Goal: Find specific page/section: Find specific page/section

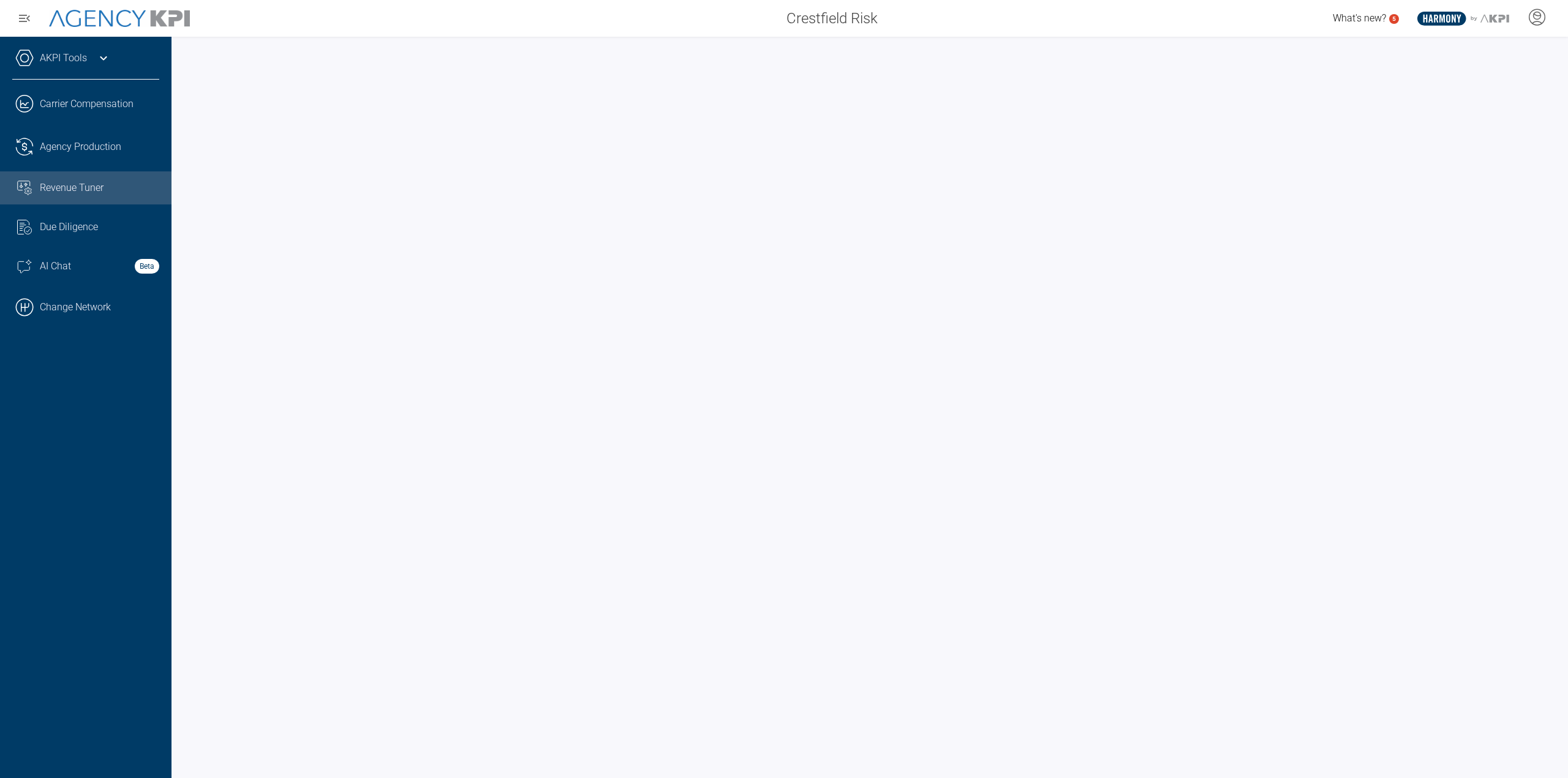
click at [87, 312] on link ".cls-1{fill:none;stroke:#000;stroke-linecap:round;stroke-linejoin:round;stroke-…" at bounding box center [86, 307] width 172 height 36
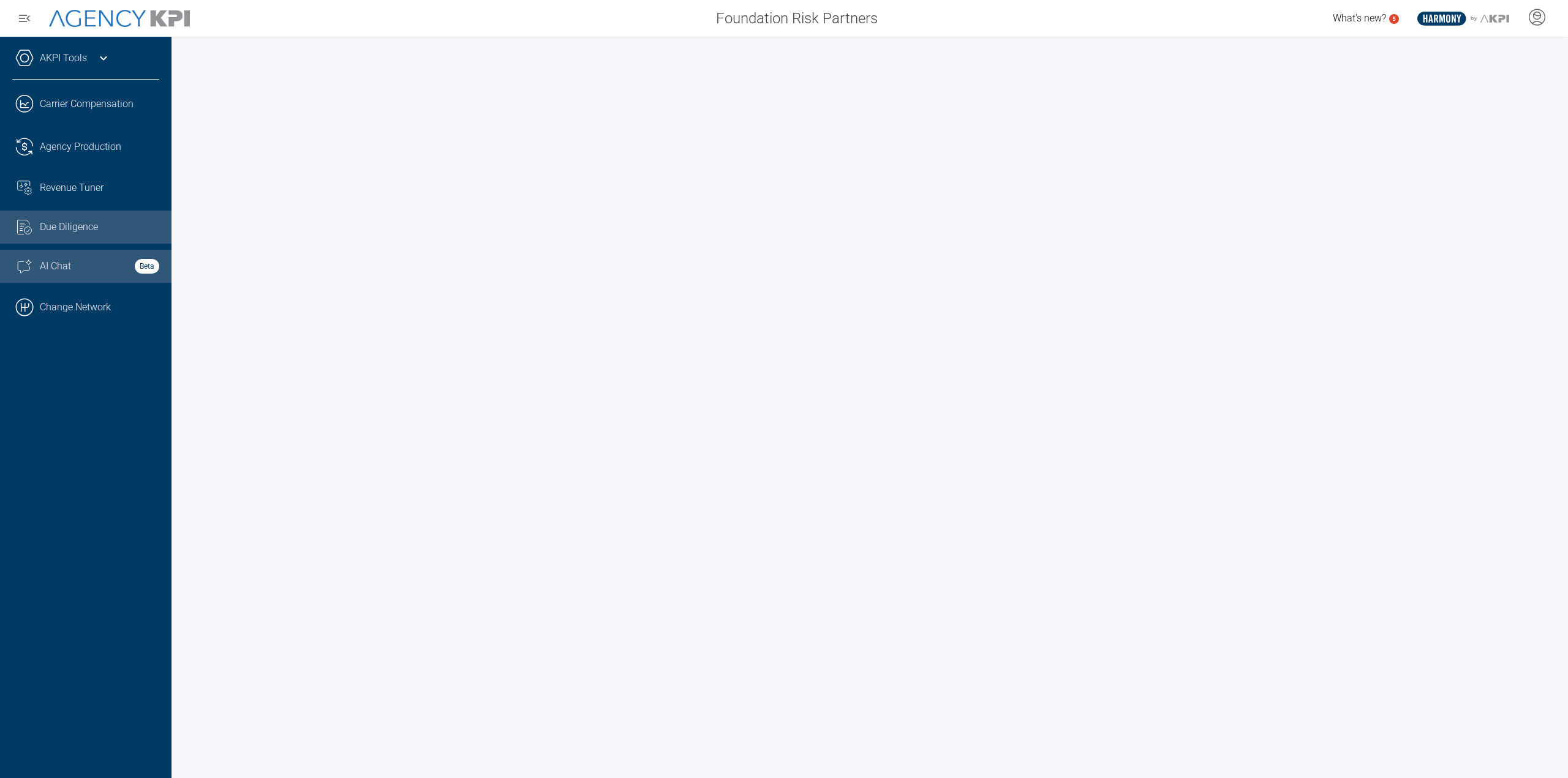
click at [147, 263] on strong "Beta" at bounding box center [147, 267] width 24 height 15
click at [88, 176] on link "Revenue Tuner" at bounding box center [86, 188] width 172 height 33
